Goal: Task Accomplishment & Management: Manage account settings

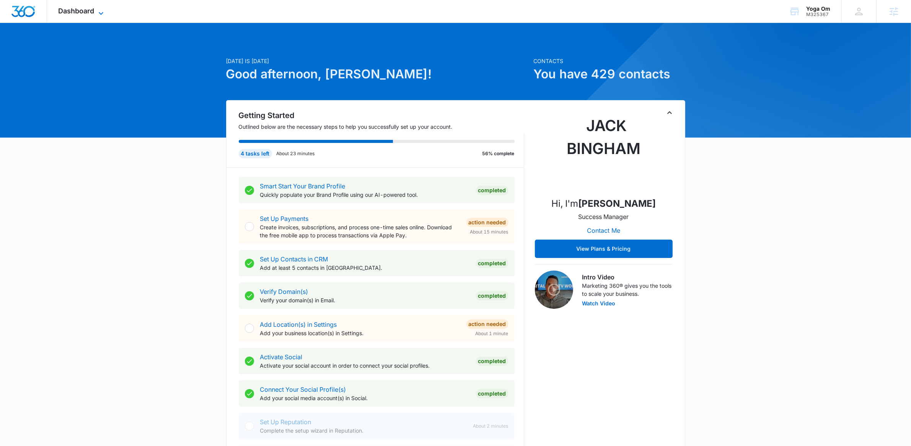
click at [102, 12] on icon at bounding box center [100, 13] width 9 height 9
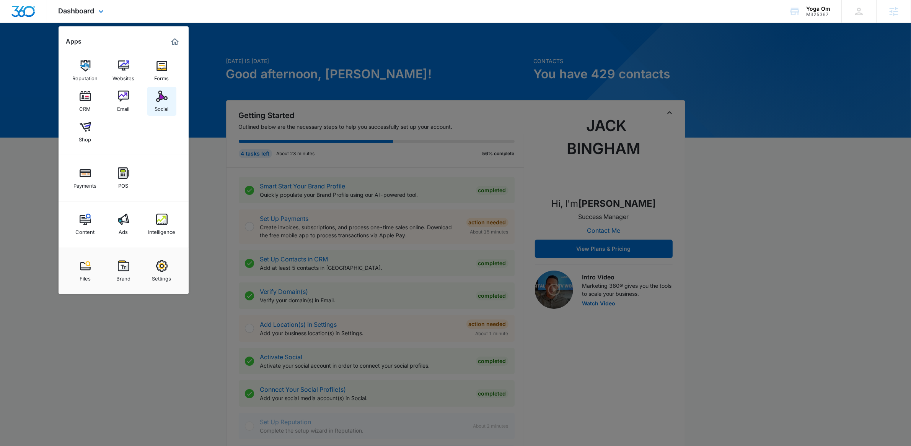
click at [164, 105] on div "Social" at bounding box center [162, 107] width 14 height 10
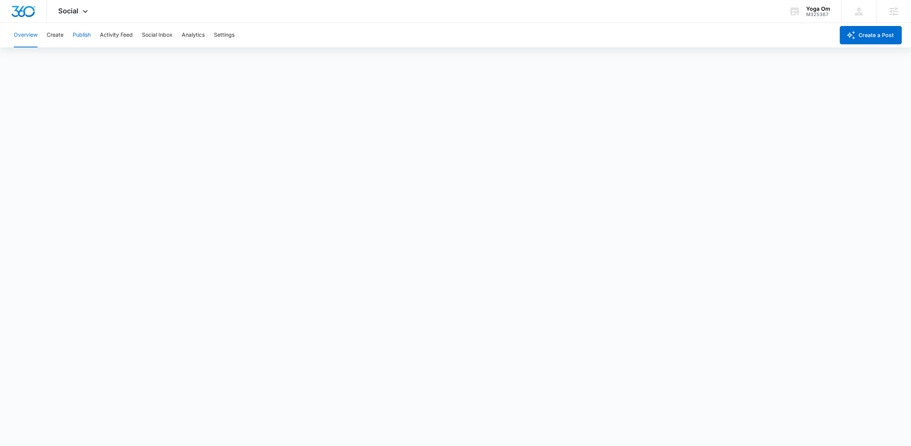
click at [85, 29] on button "Publish" at bounding box center [82, 35] width 18 height 24
click at [57, 37] on button "Create" at bounding box center [55, 35] width 17 height 24
click at [169, 60] on button "Auto Import" at bounding box center [167, 58] width 30 height 21
click at [124, 61] on button "Recommendations" at bounding box center [120, 58] width 46 height 21
click at [71, 61] on button "Approvals" at bounding box center [75, 58] width 26 height 21
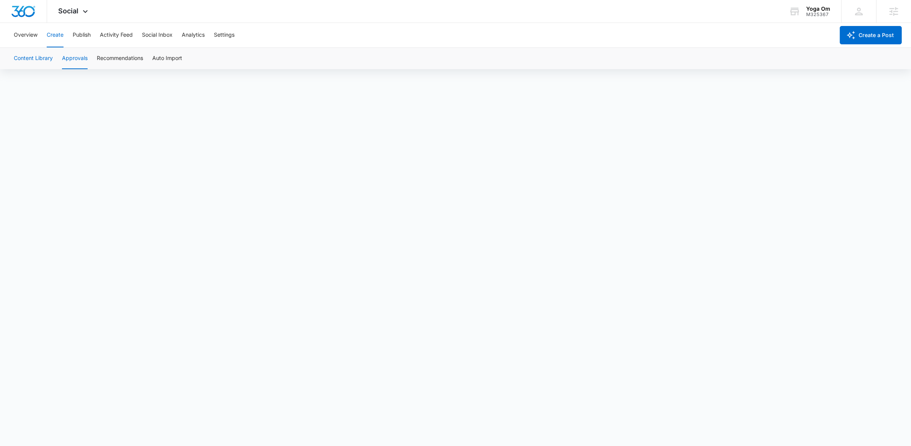
click at [27, 59] on button "Content Library" at bounding box center [33, 58] width 39 height 21
click at [78, 31] on button "Publish" at bounding box center [82, 35] width 18 height 24
click at [47, 63] on button "Schedules" at bounding box center [59, 58] width 26 height 21
click at [32, 52] on button "Calendar" at bounding box center [25, 58] width 23 height 21
click at [22, 59] on button "Calendar" at bounding box center [25, 58] width 23 height 21
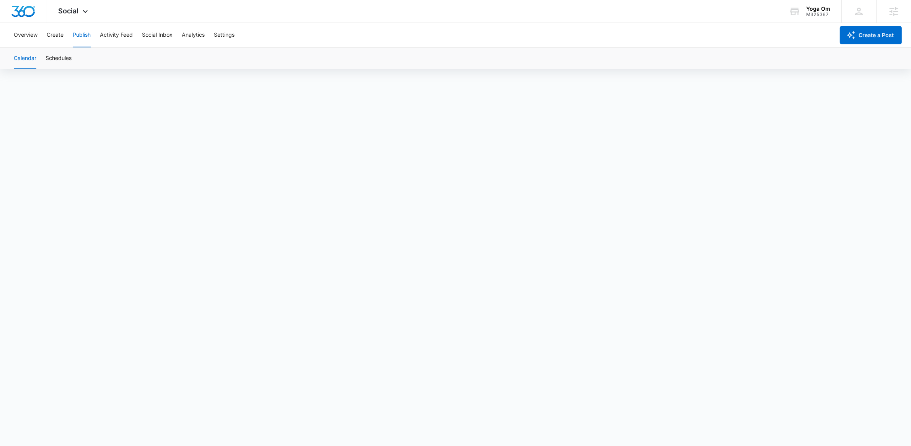
click at [537, 64] on div "Calendar Schedules" at bounding box center [455, 58] width 892 height 21
click at [59, 34] on button "Create" at bounding box center [55, 35] width 17 height 24
click at [85, 34] on button "Publish" at bounding box center [82, 35] width 18 height 24
click at [66, 59] on button "Schedules" at bounding box center [59, 58] width 26 height 21
click at [25, 60] on button "Calendar" at bounding box center [25, 58] width 23 height 21
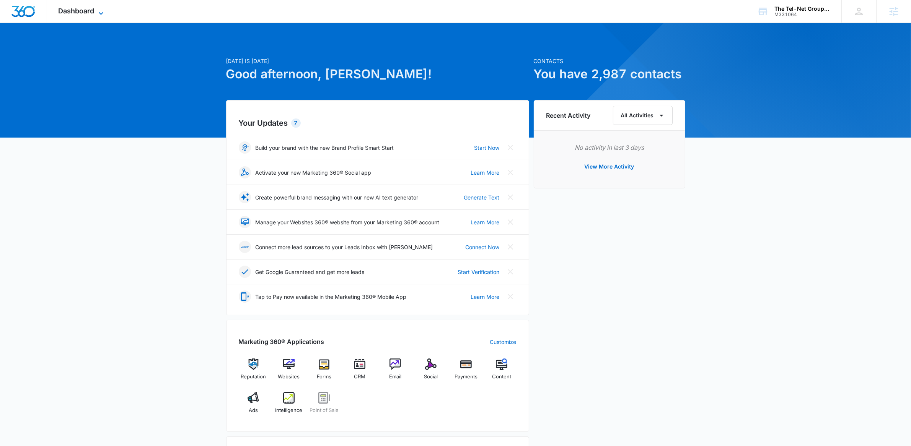
click at [88, 8] on span "Dashboard" at bounding box center [77, 11] width 36 height 8
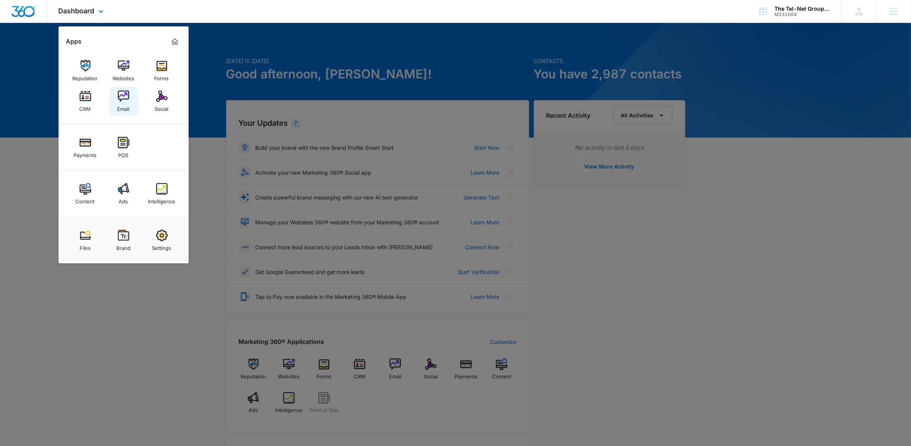
click at [134, 107] on link "Email" at bounding box center [123, 101] width 29 height 29
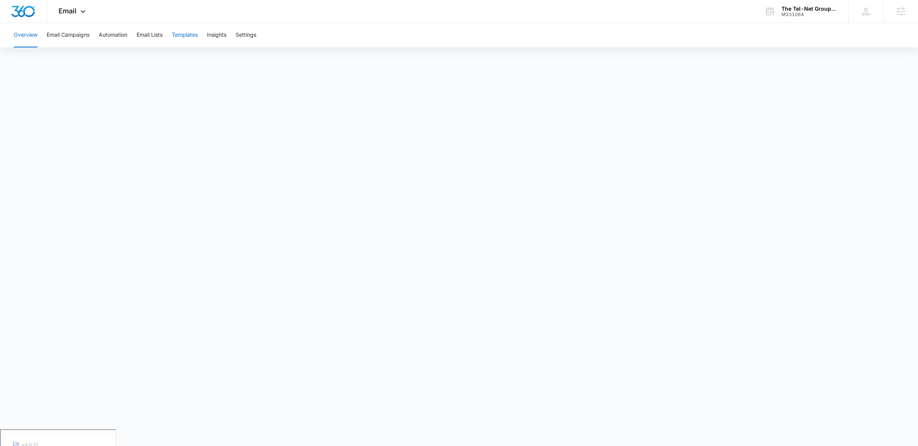
click at [182, 32] on button "Templates" at bounding box center [185, 35] width 26 height 24
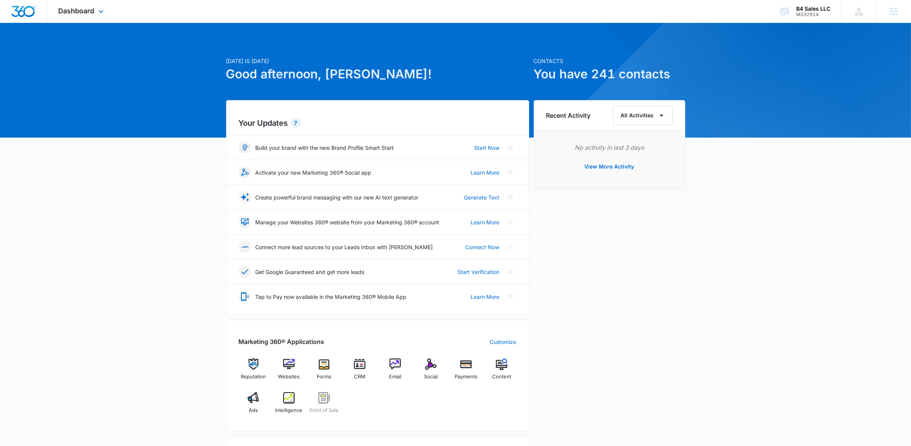
click at [91, 4] on div "Dashboard Apps Reputation Websites Forms CRM Email Social Payments POS Content …" at bounding box center [82, 11] width 70 height 23
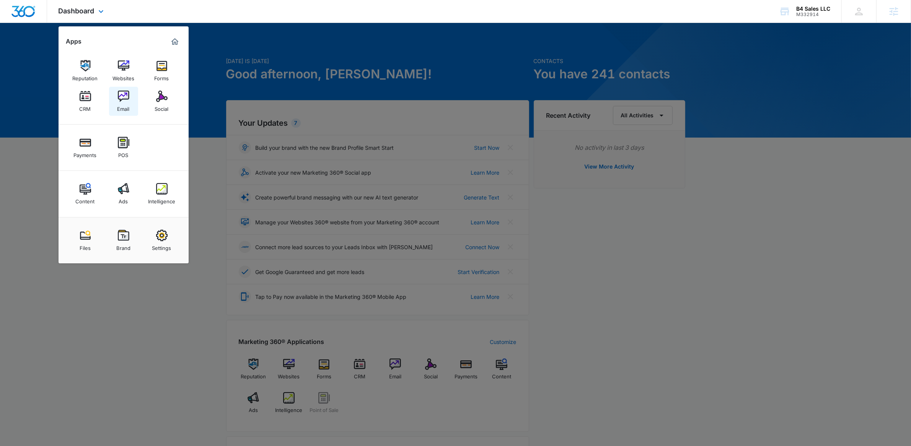
click at [128, 95] on img at bounding box center [123, 96] width 11 height 11
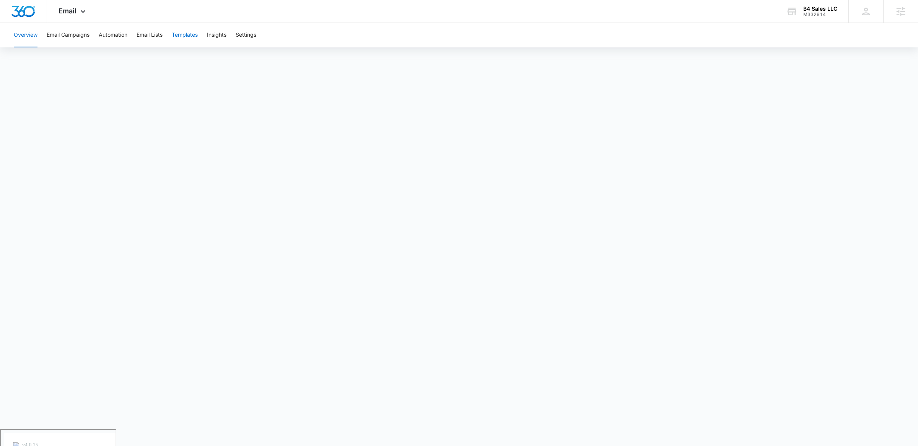
click at [189, 37] on button "Templates" at bounding box center [185, 35] width 26 height 24
